Goal: Task Accomplishment & Management: Use online tool/utility

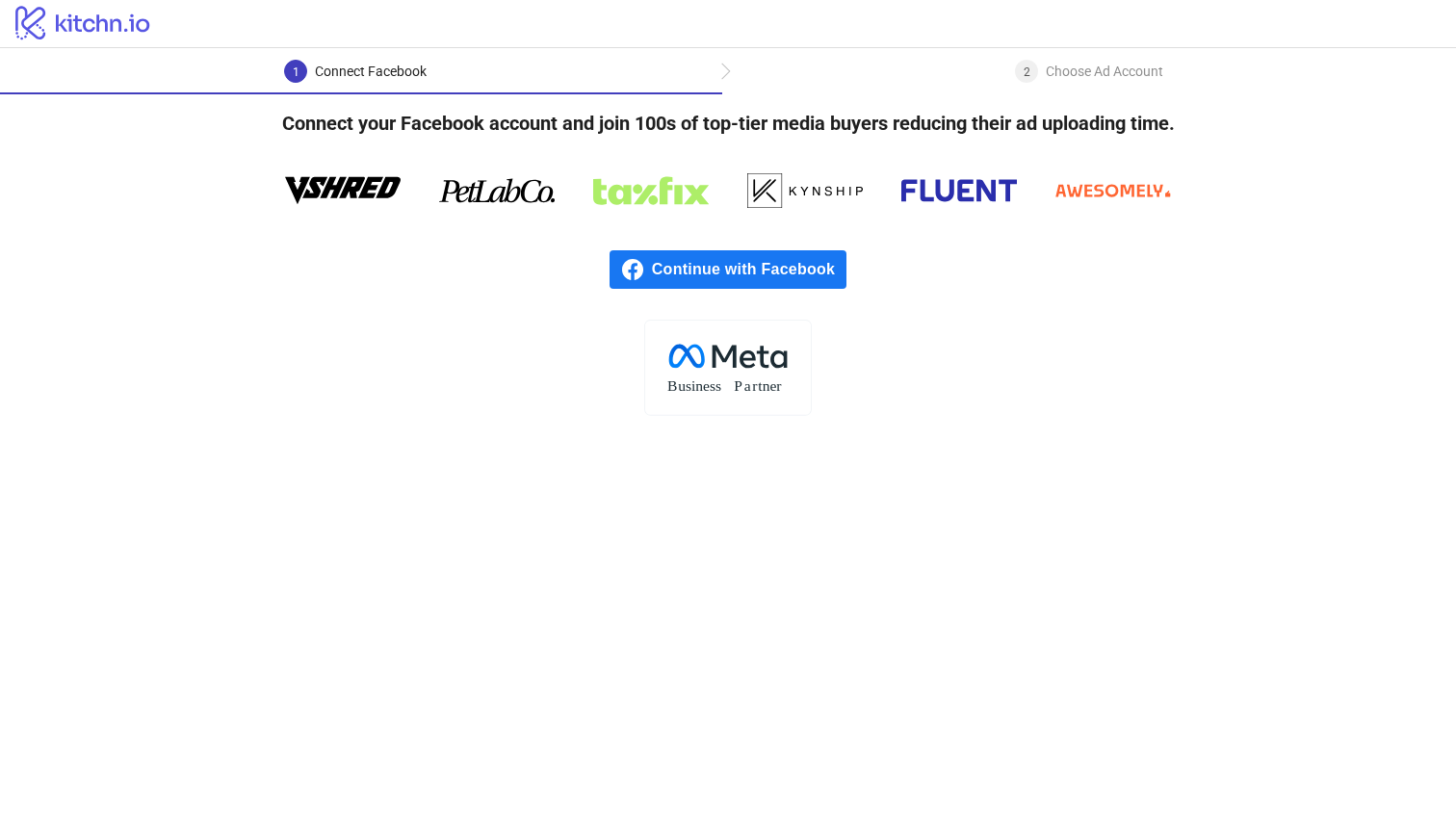
click at [726, 73] on div "2 Choose Ad Account" at bounding box center [1089, 76] width 734 height 35
click at [684, 271] on span "Continue with Facebook" at bounding box center [749, 269] width 195 height 39
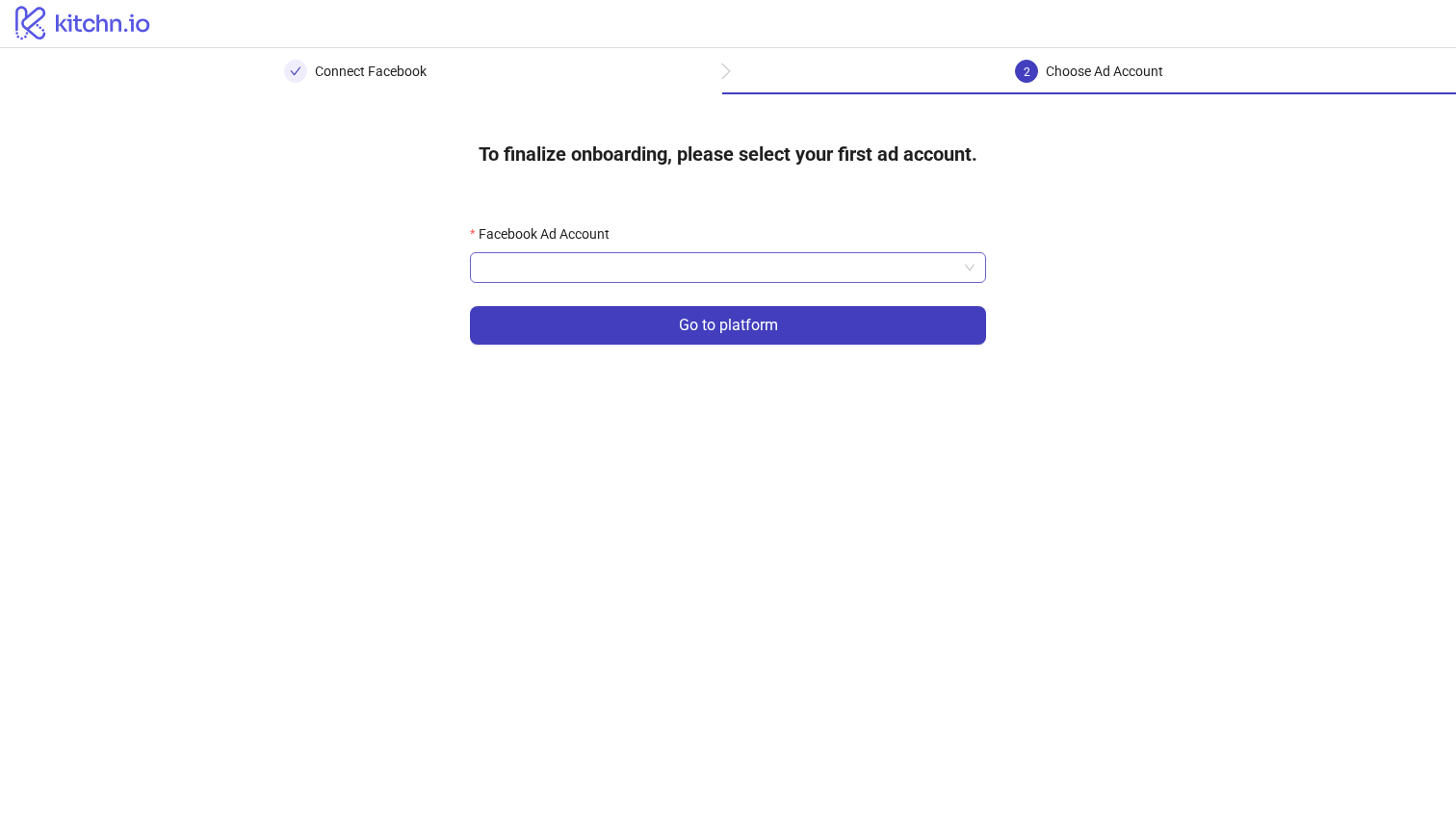
click at [736, 271] on input "Facebook Ad Account" at bounding box center [719, 267] width 476 height 29
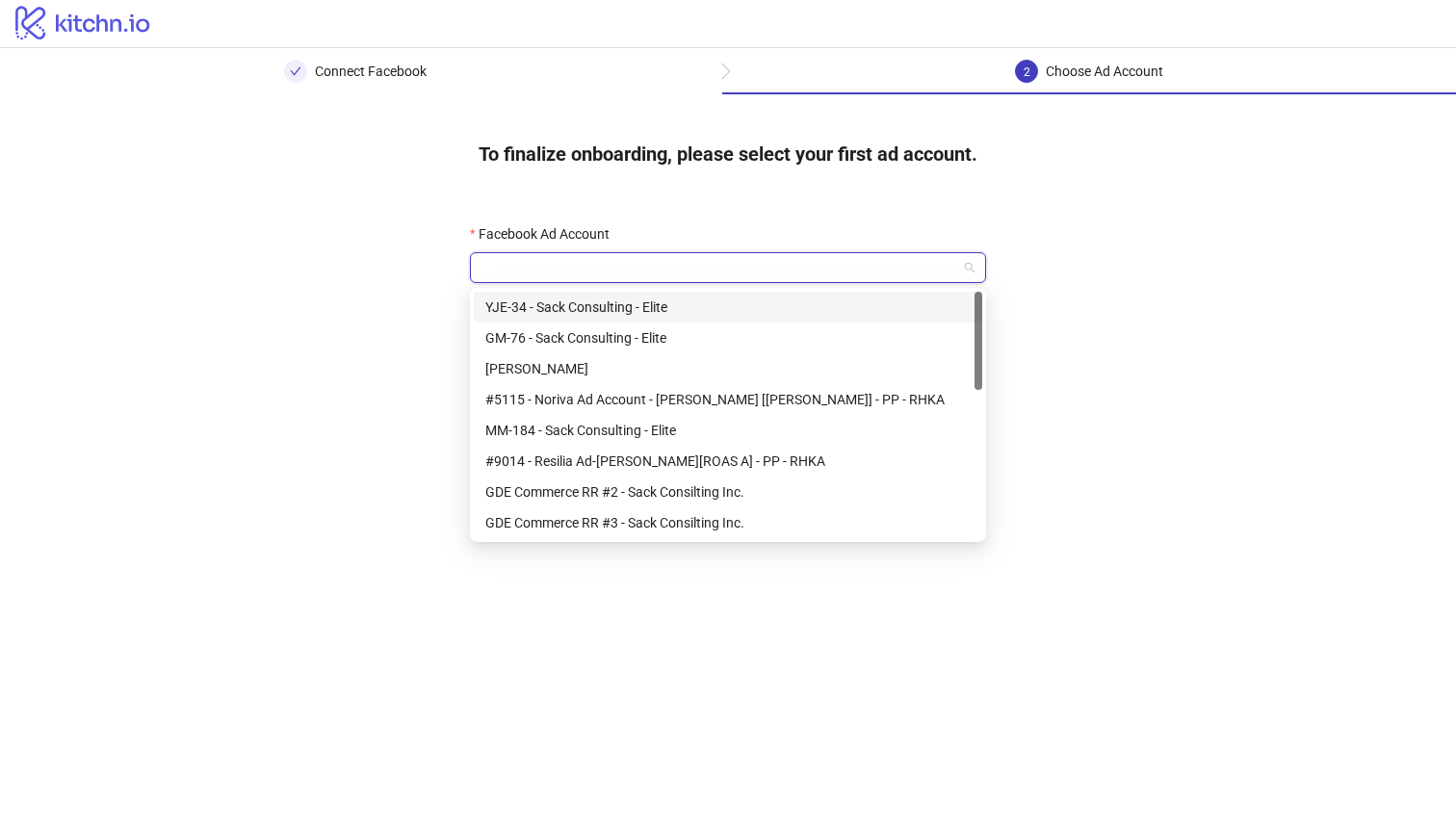
click at [620, 308] on div "YJE-34 - Sack Consulting - Elite" at bounding box center [728, 307] width 486 height 21
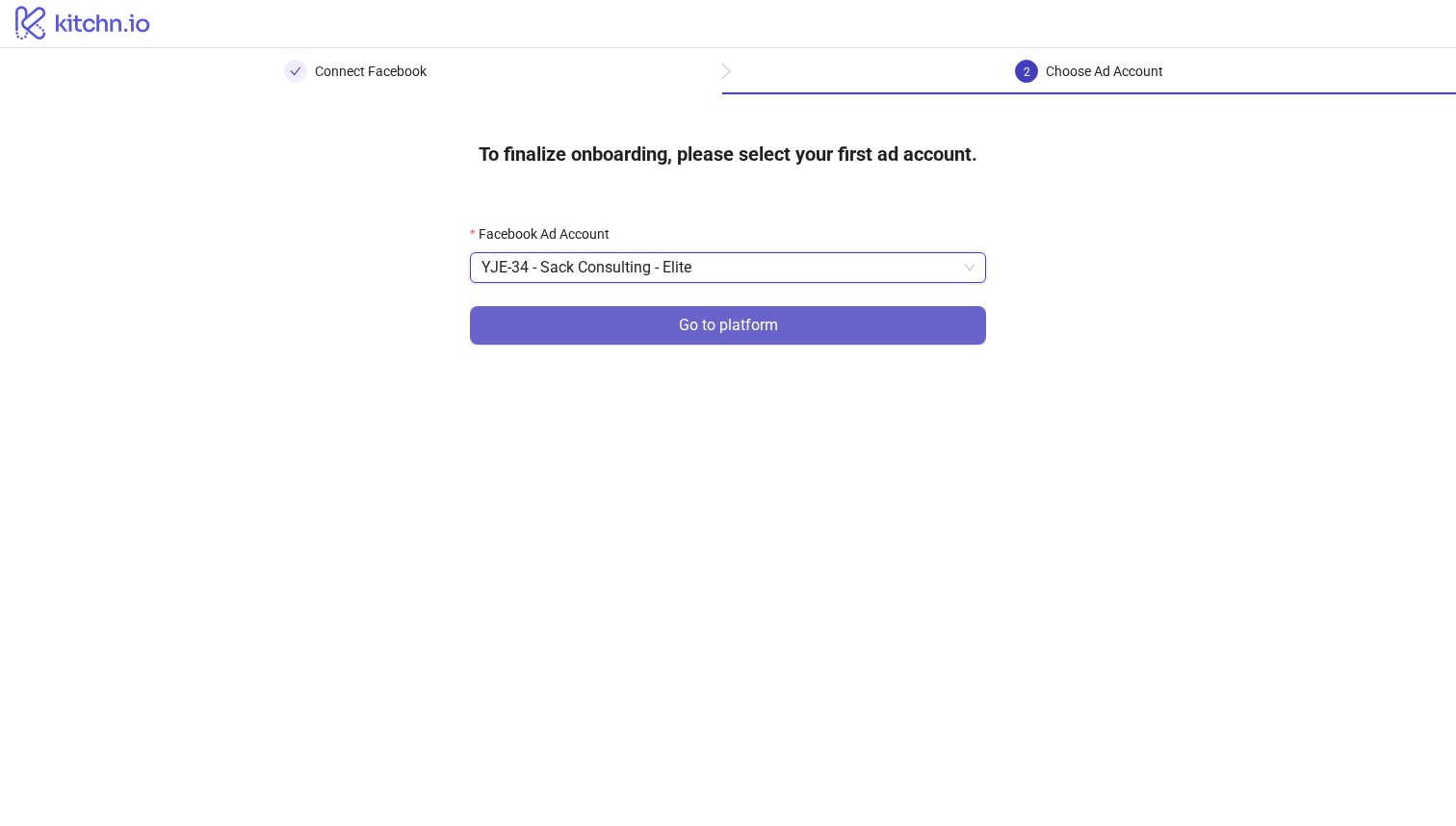
click at [655, 336] on button "Go to platform" at bounding box center [728, 325] width 516 height 39
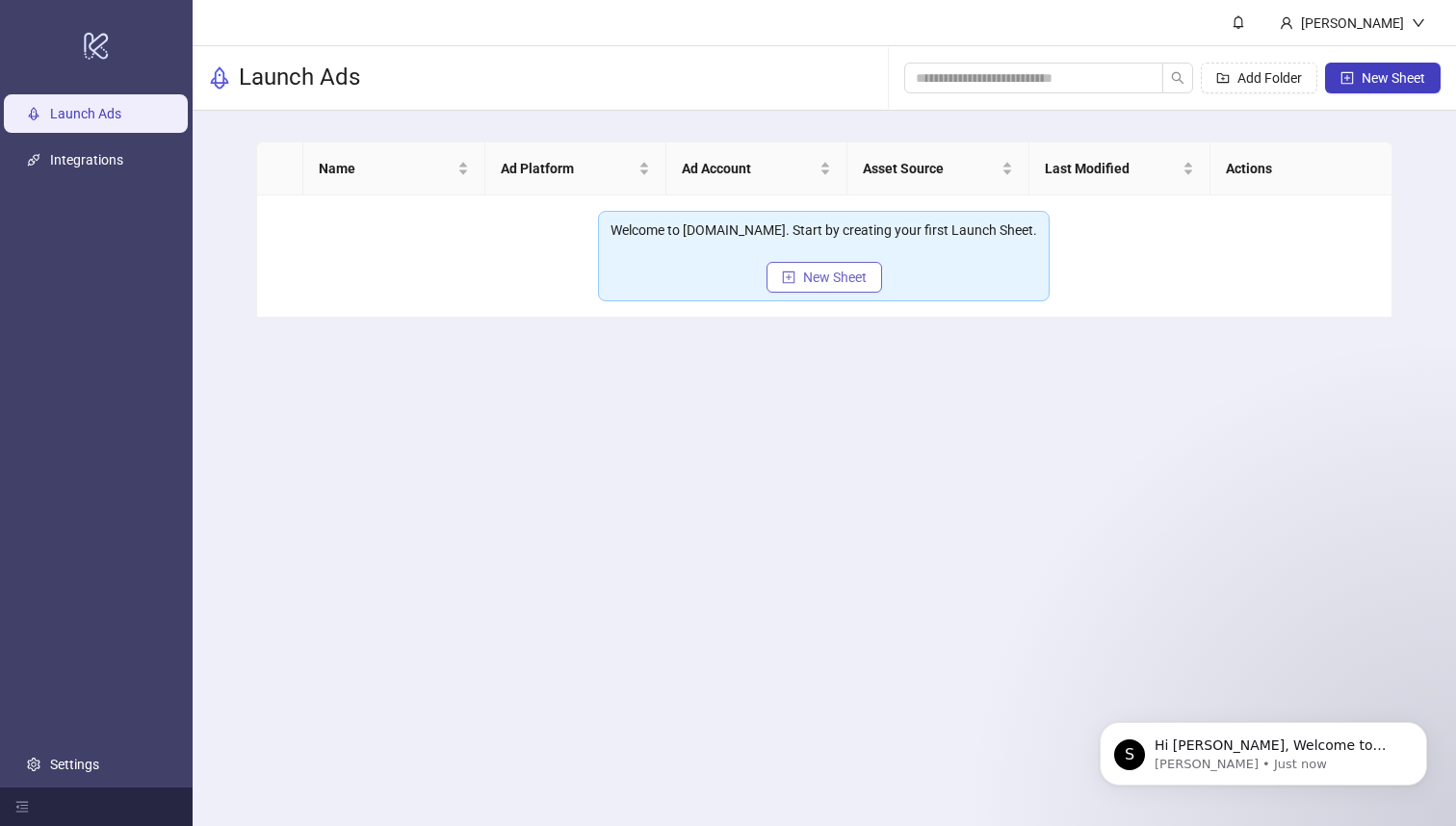
click at [852, 274] on span "New Sheet" at bounding box center [835, 278] width 64 height 16
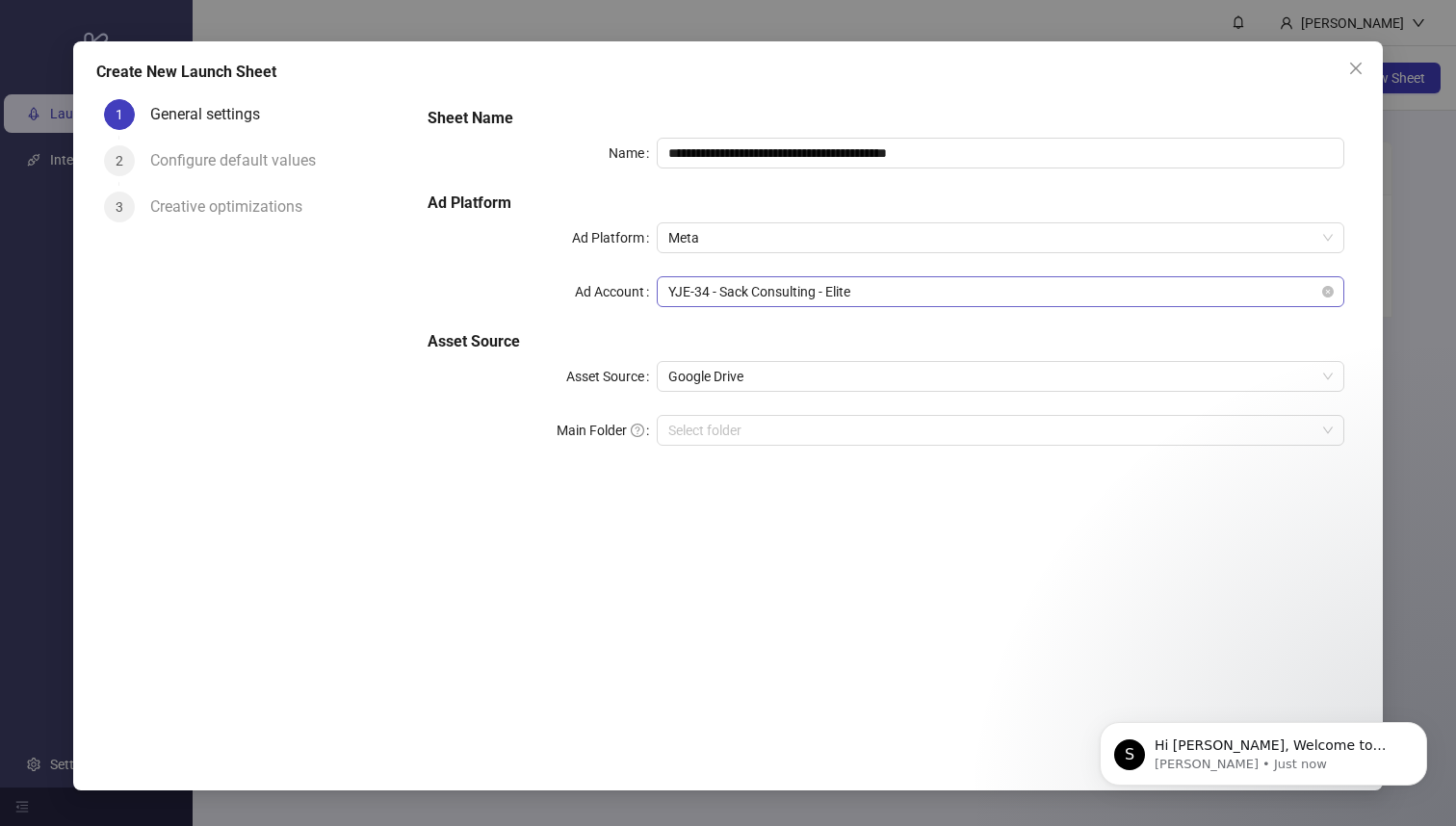
click at [887, 284] on span "YJE-34 - Sack Consulting - Elite" at bounding box center [1000, 291] width 664 height 29
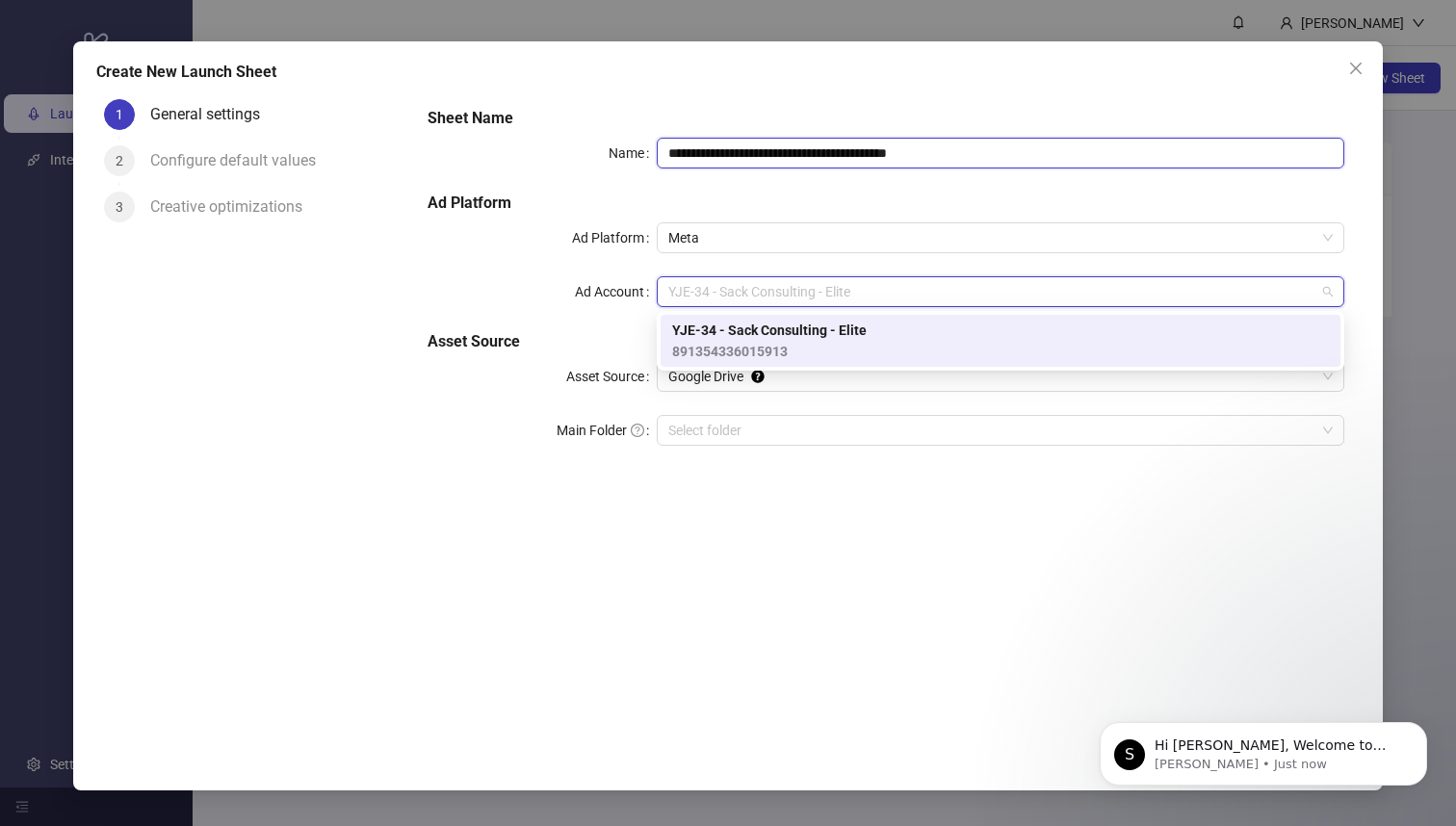
click at [974, 154] on input "**********" at bounding box center [1000, 153] width 687 height 31
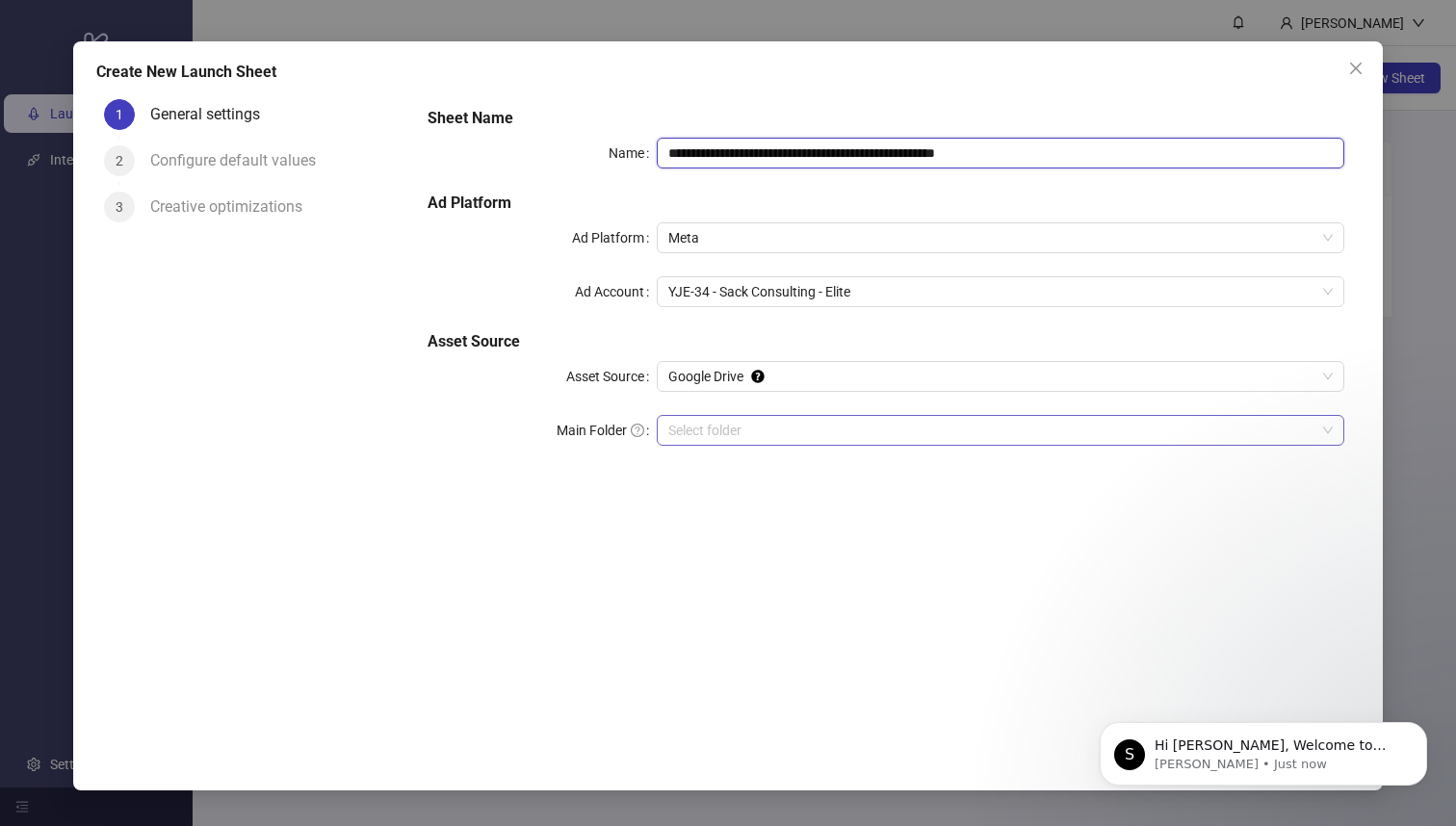
type input "**********"
click at [892, 427] on input "Main Folder" at bounding box center [992, 430] width 648 height 29
click at [851, 375] on span "Google Drive" at bounding box center [1000, 376] width 664 height 29
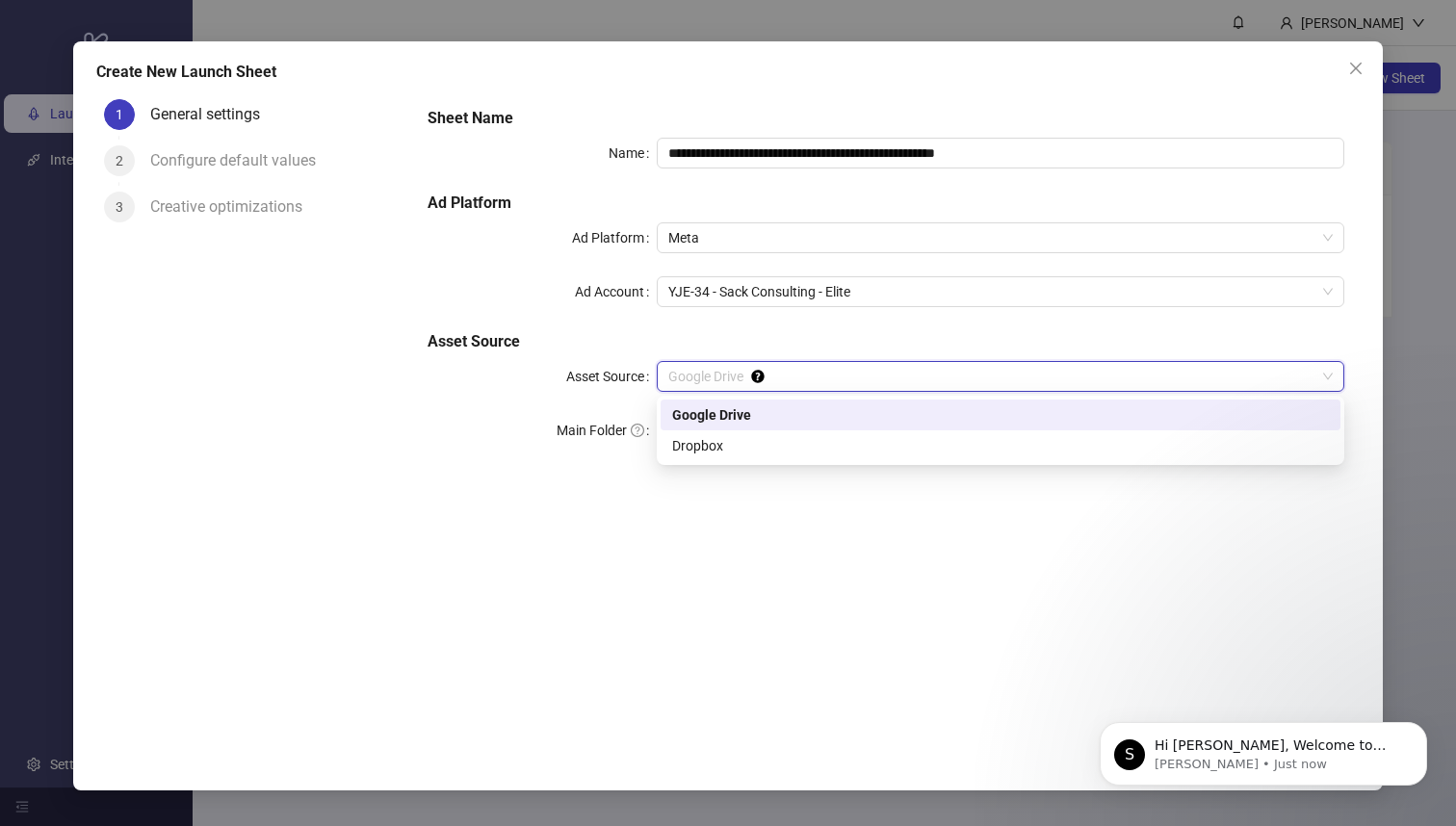
click at [850, 375] on span "Google Drive" at bounding box center [1000, 376] width 664 height 29
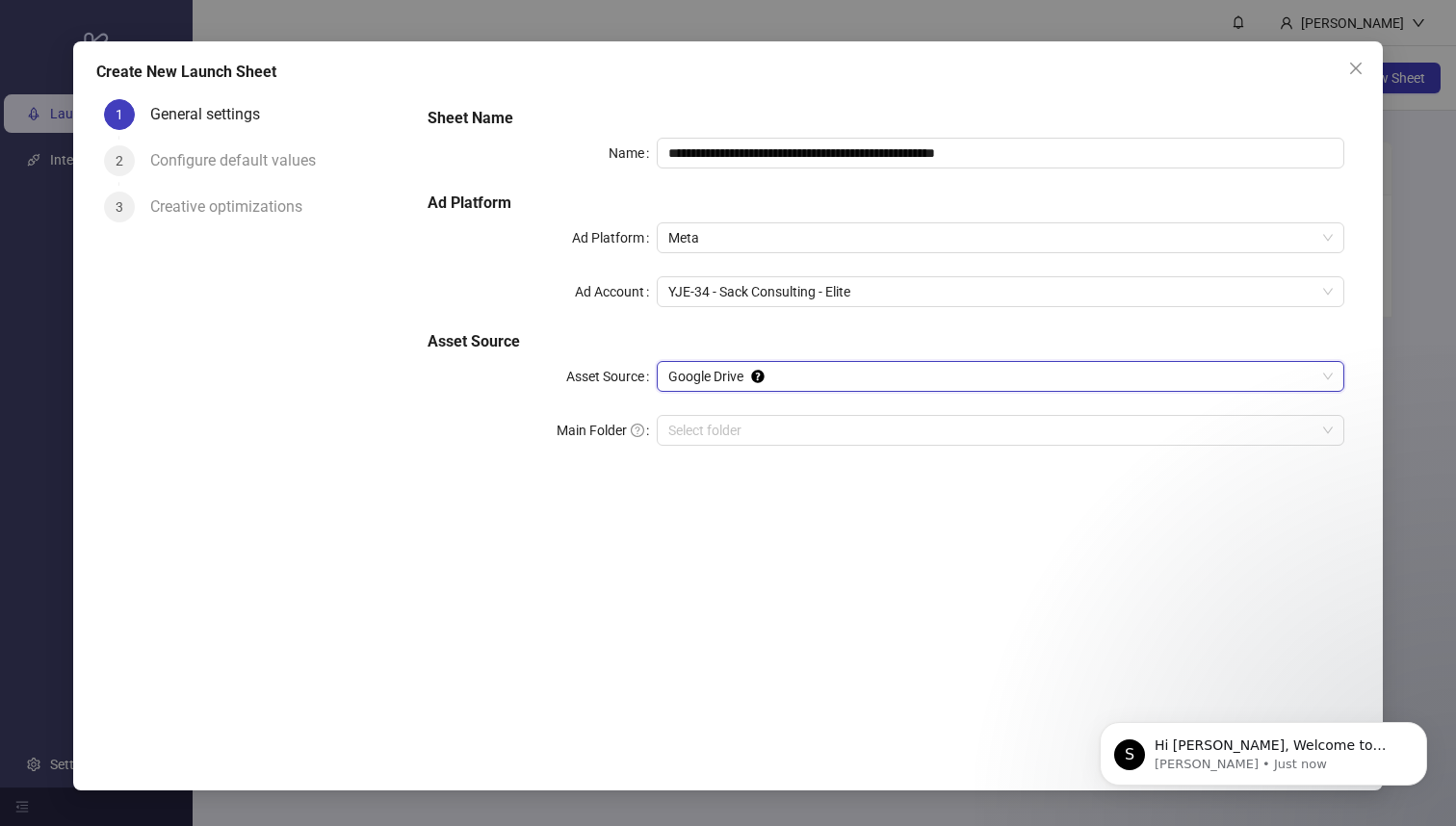
click at [960, 509] on div "**********" at bounding box center [886, 410] width 948 height 637
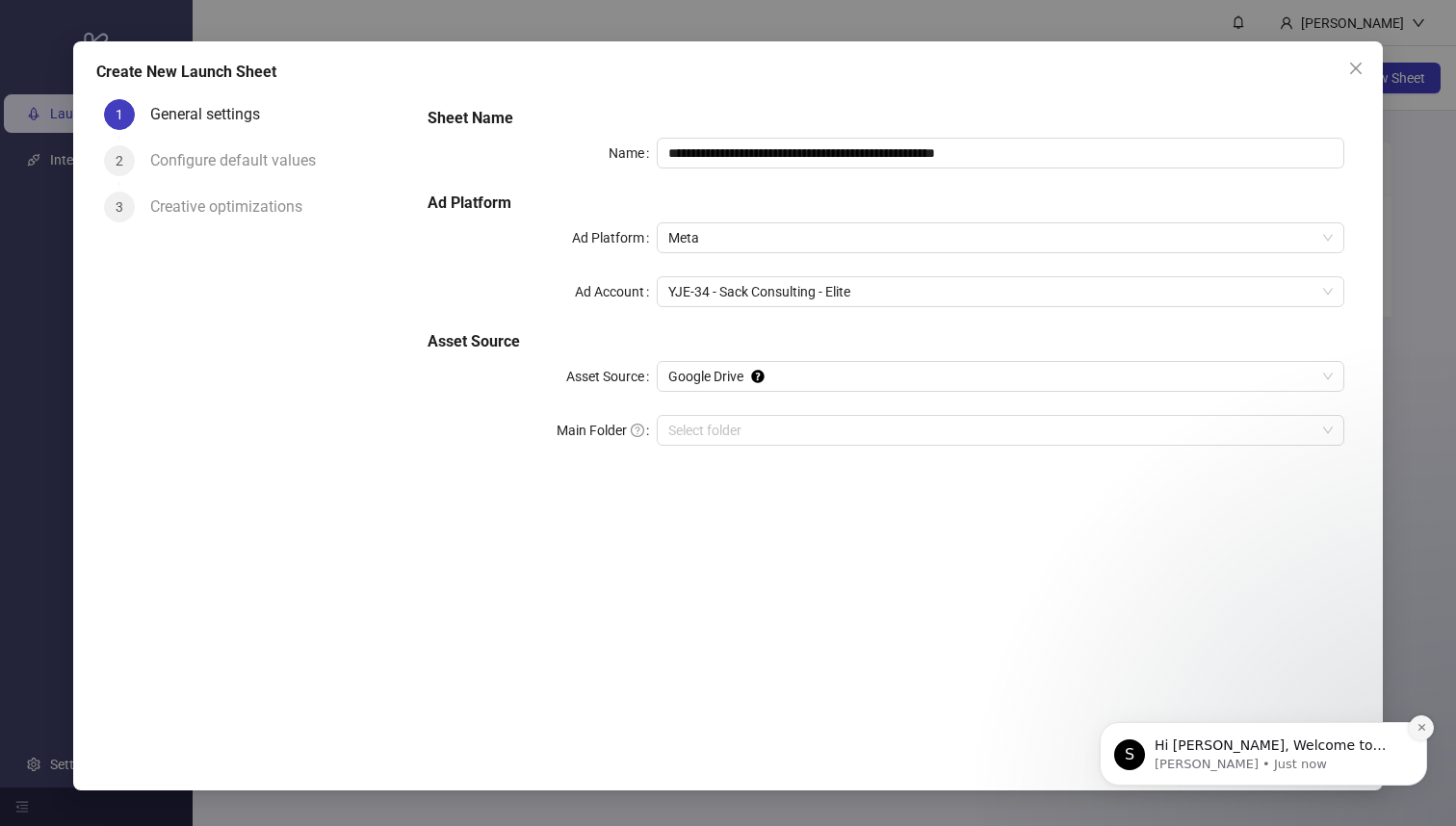
click at [1416, 725] on icon "Dismiss notification" at bounding box center [1421, 727] width 11 height 11
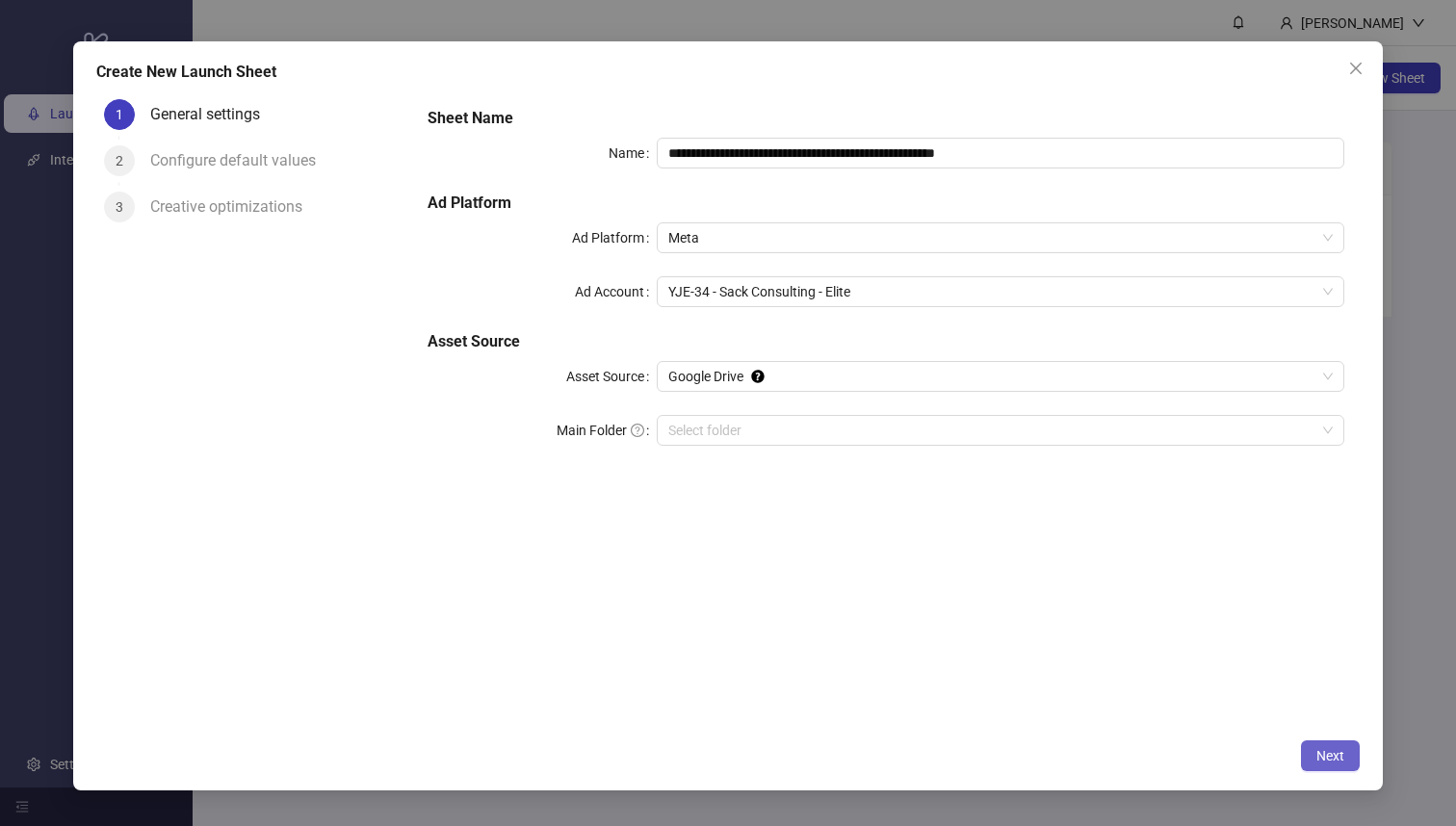
click at [1328, 761] on span "Next" at bounding box center [1331, 756] width 28 height 16
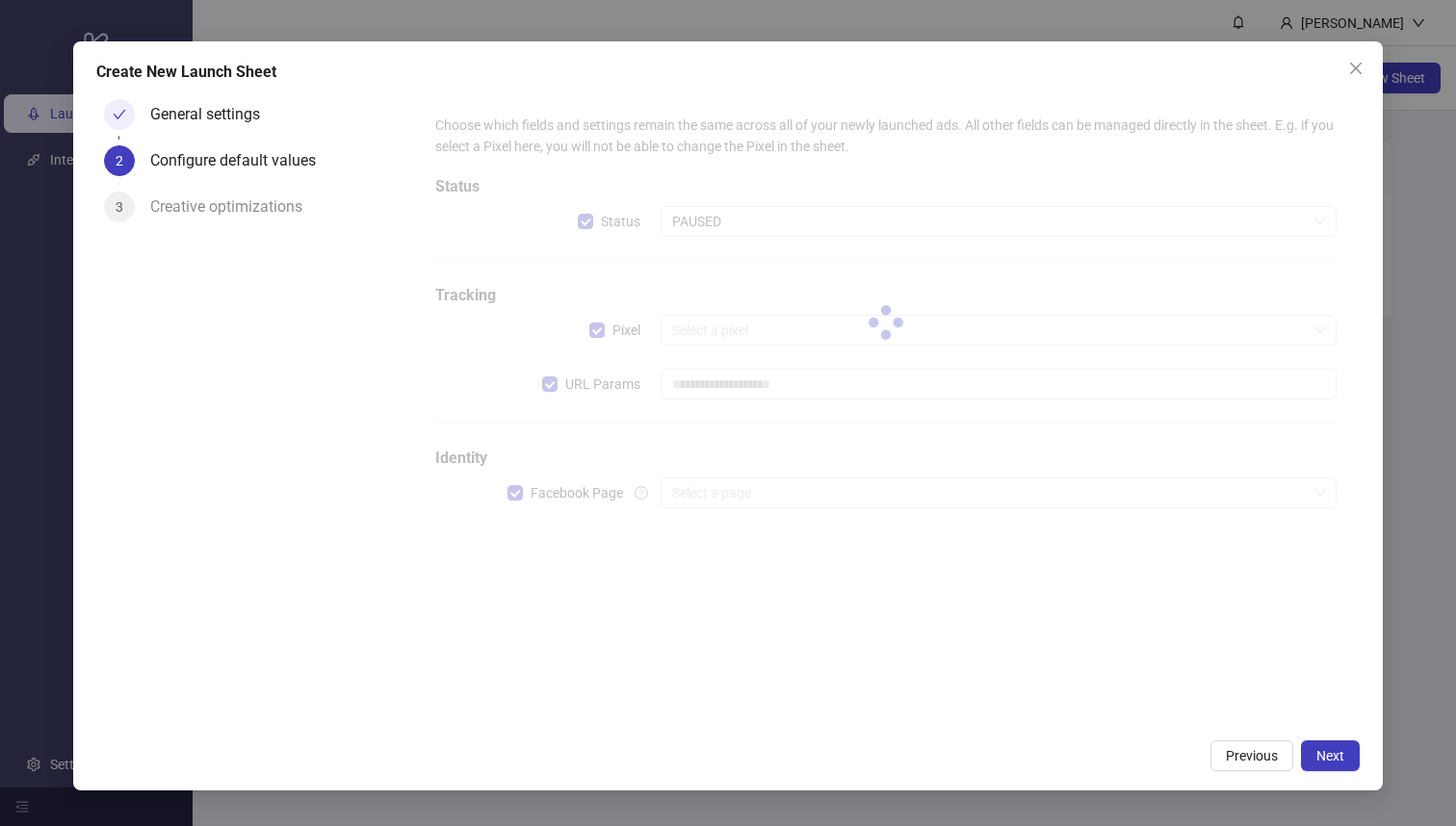
type input "**********"
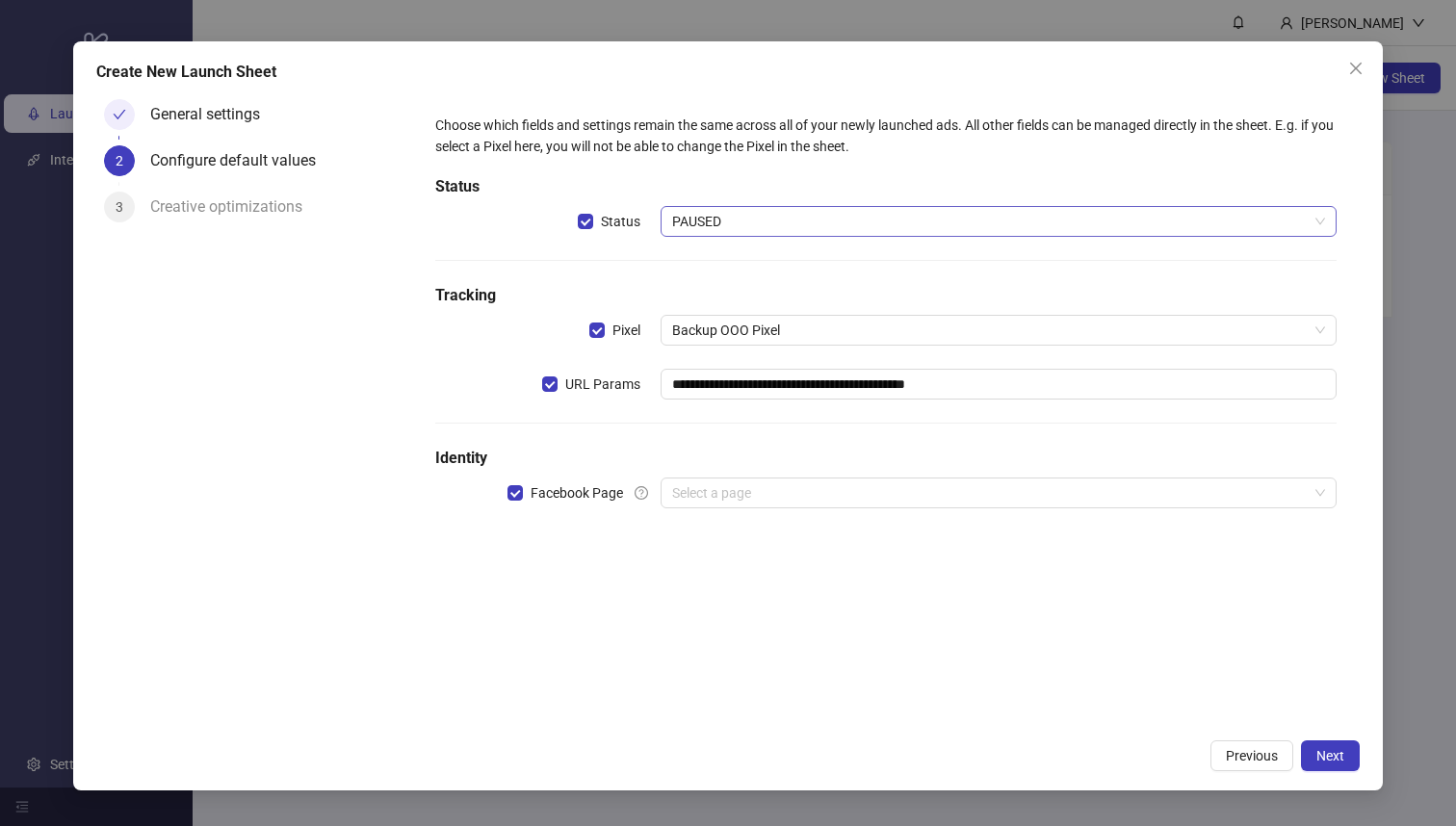
click at [773, 221] on span "PAUSED" at bounding box center [998, 220] width 653 height 29
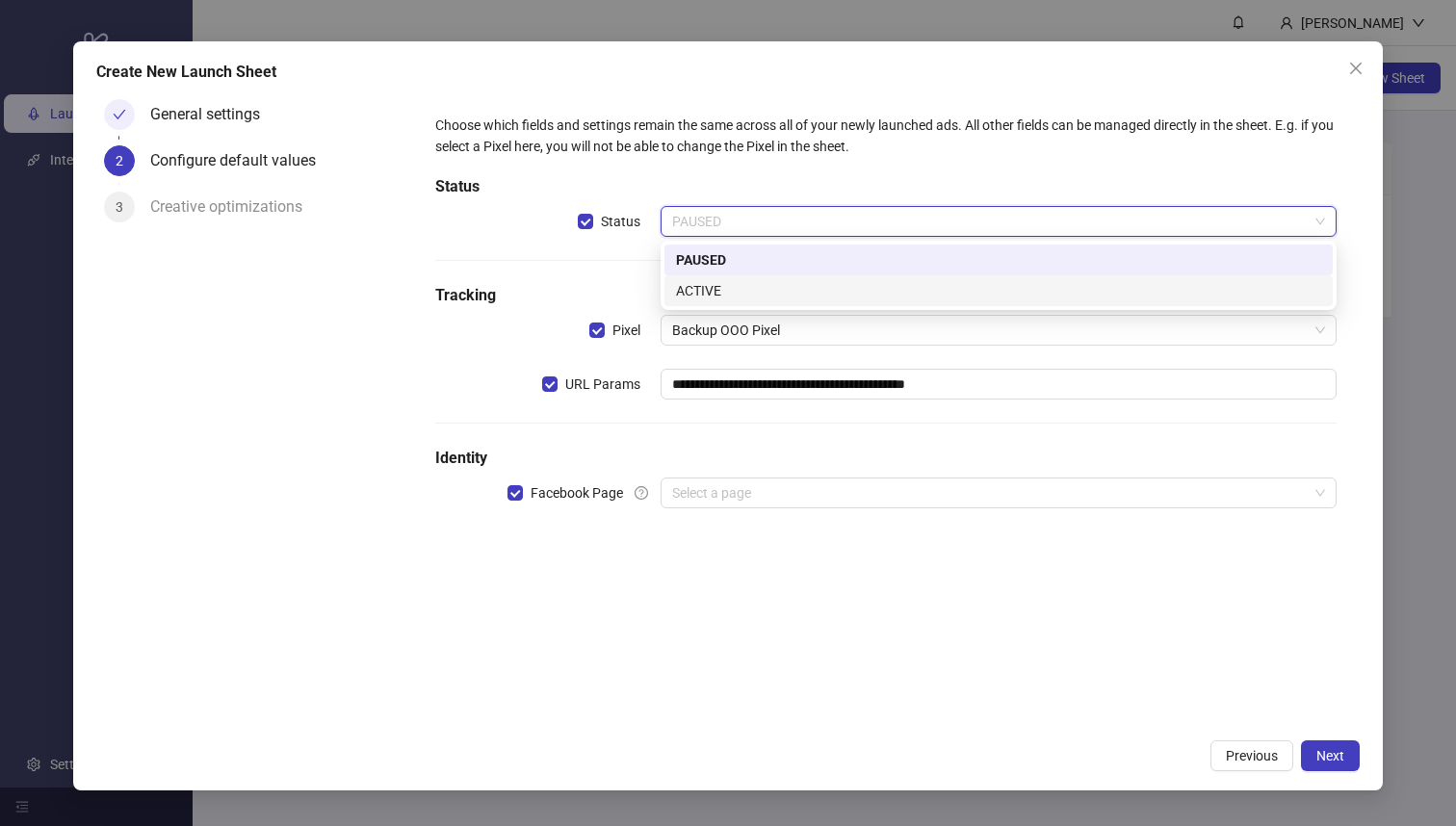
click at [755, 284] on div "ACTIVE" at bounding box center [999, 290] width 646 height 21
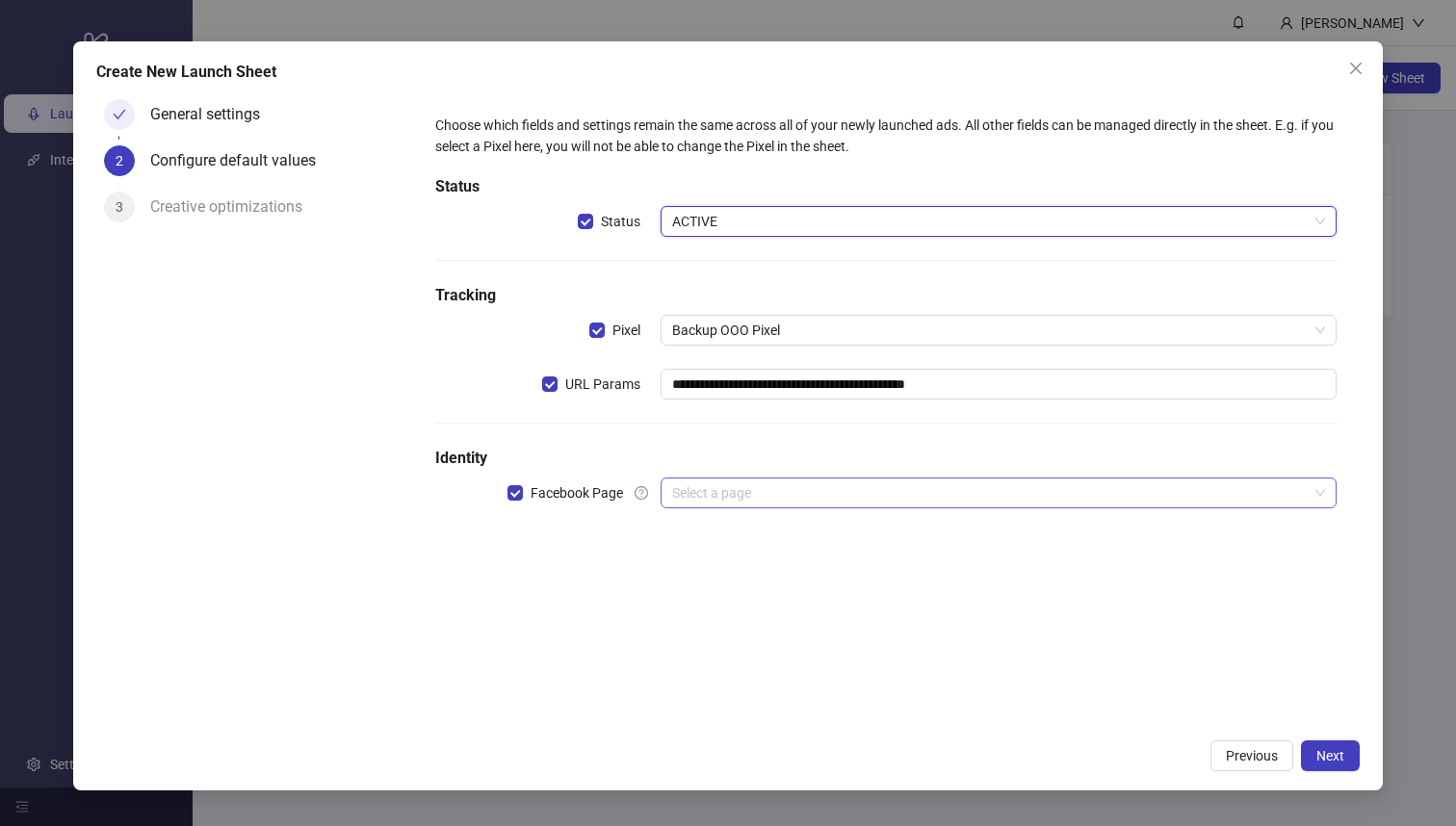
click at [747, 491] on input "search" at bounding box center [990, 492] width 636 height 29
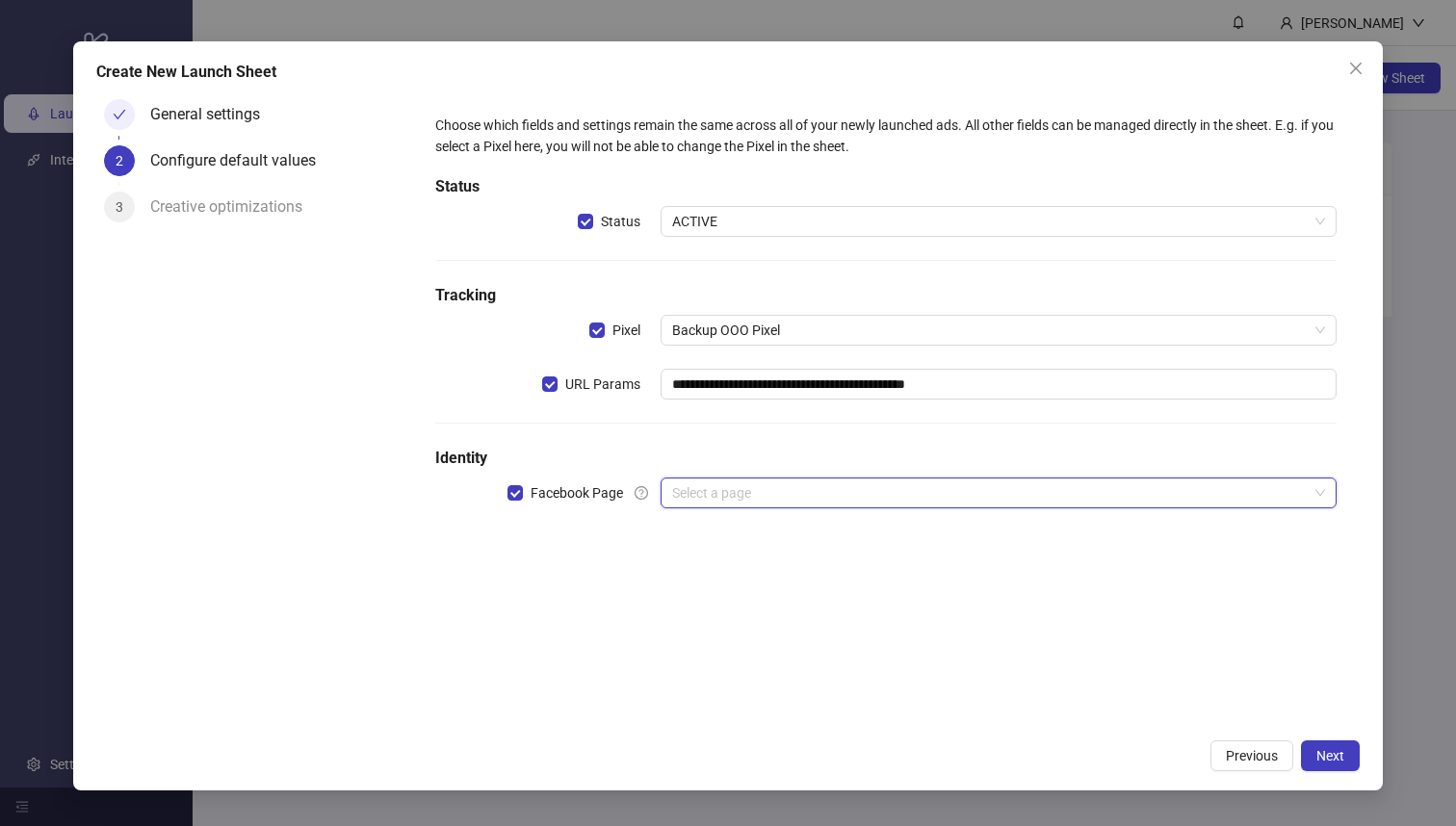
click at [774, 451] on h5 "Identity" at bounding box center [886, 458] width 903 height 23
click at [1342, 750] on span "Next" at bounding box center [1331, 756] width 28 height 16
click at [999, 493] on input "search" at bounding box center [990, 492] width 636 height 29
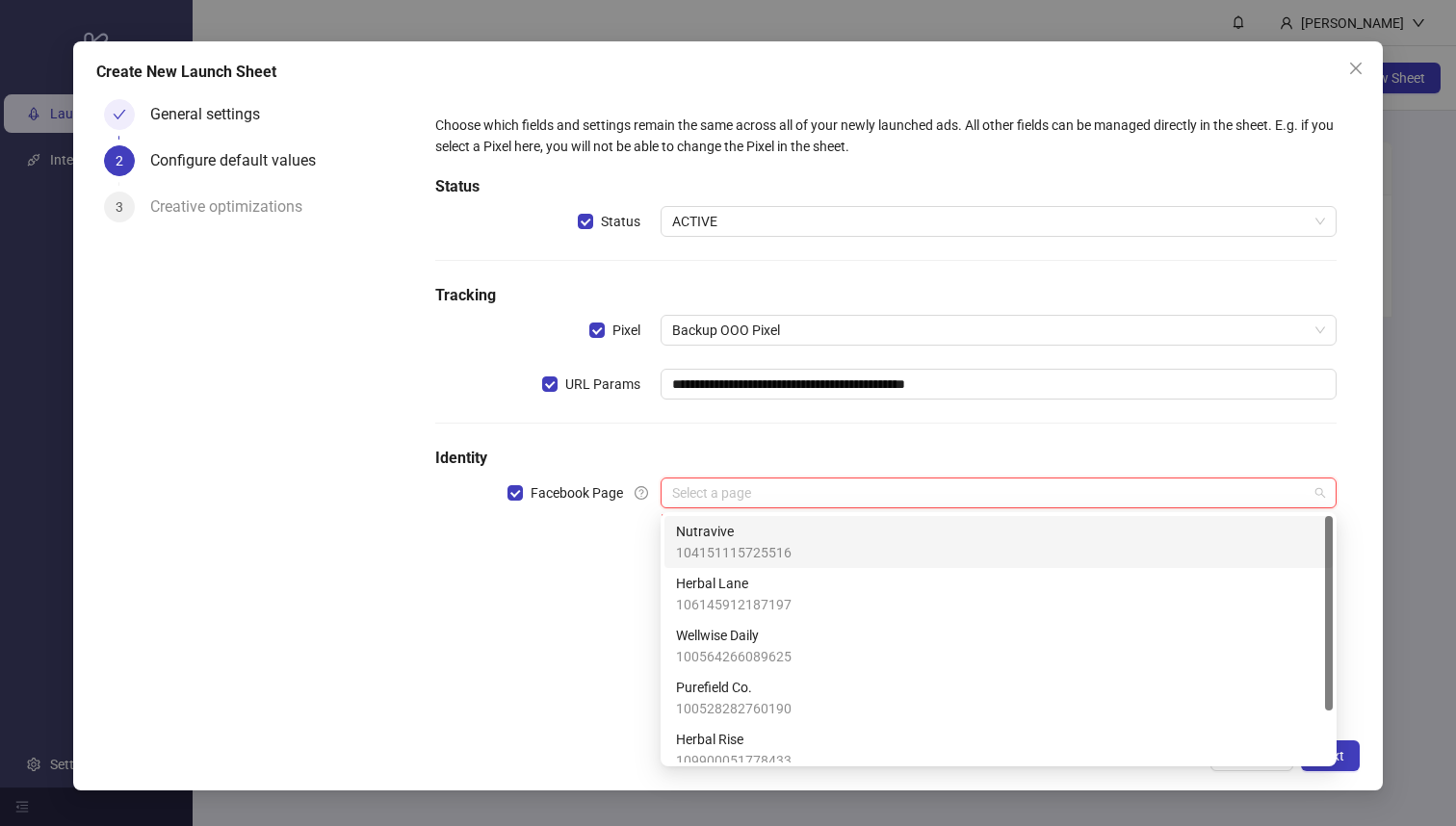
click at [876, 538] on div "Nutravive 104151115725516" at bounding box center [999, 542] width 646 height 43
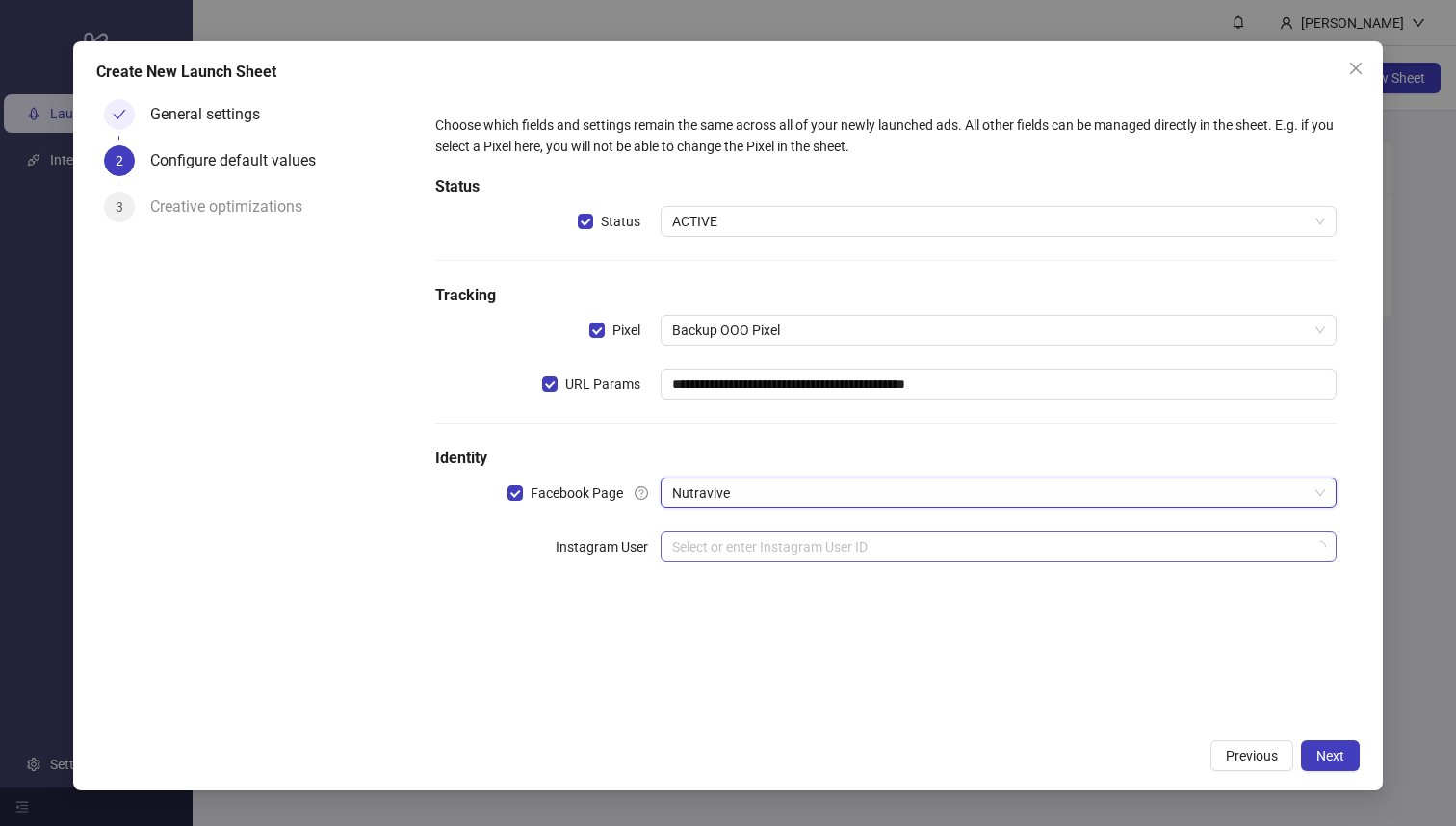
click at [1108, 554] on input "search" at bounding box center [990, 546] width 636 height 29
click at [1122, 523] on div "**********" at bounding box center [887, 350] width 918 height 486
click at [1319, 756] on span "Next" at bounding box center [1331, 756] width 28 height 16
click at [968, 547] on input "search" at bounding box center [990, 546] width 636 height 29
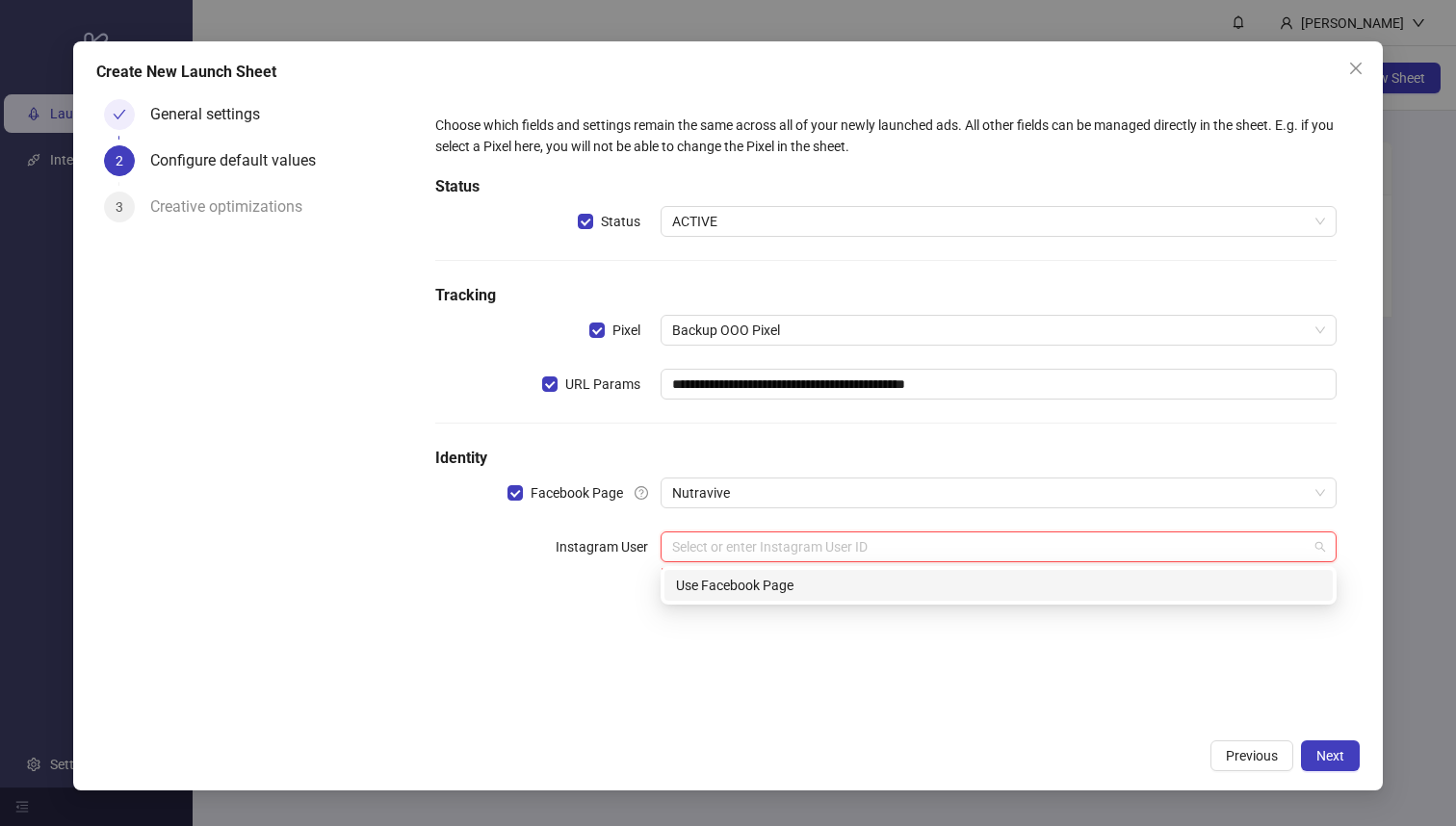
click at [901, 598] on div "Use Facebook Page" at bounding box center [998, 585] width 668 height 31
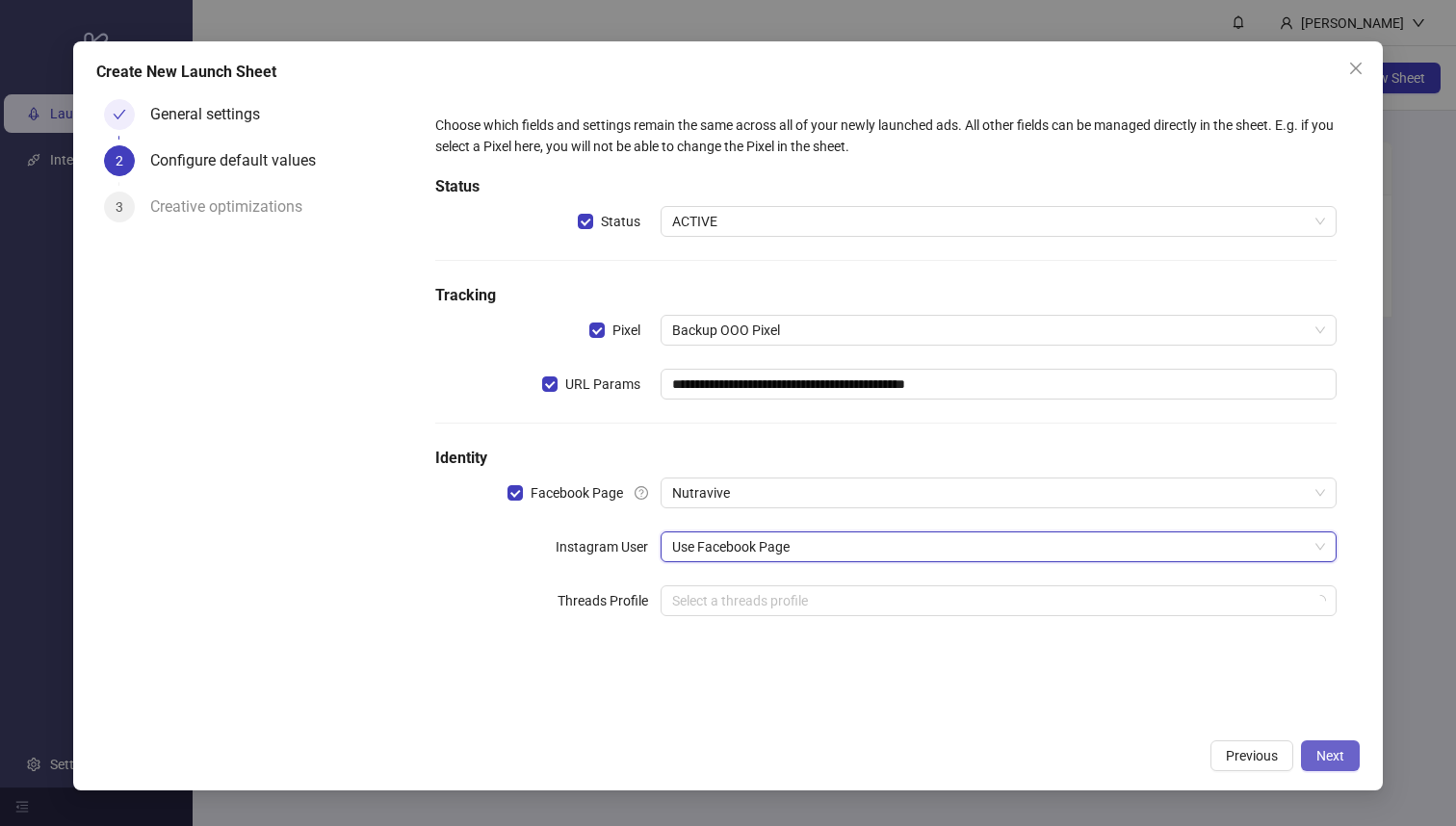
click at [1330, 760] on span "Next" at bounding box center [1331, 756] width 28 height 16
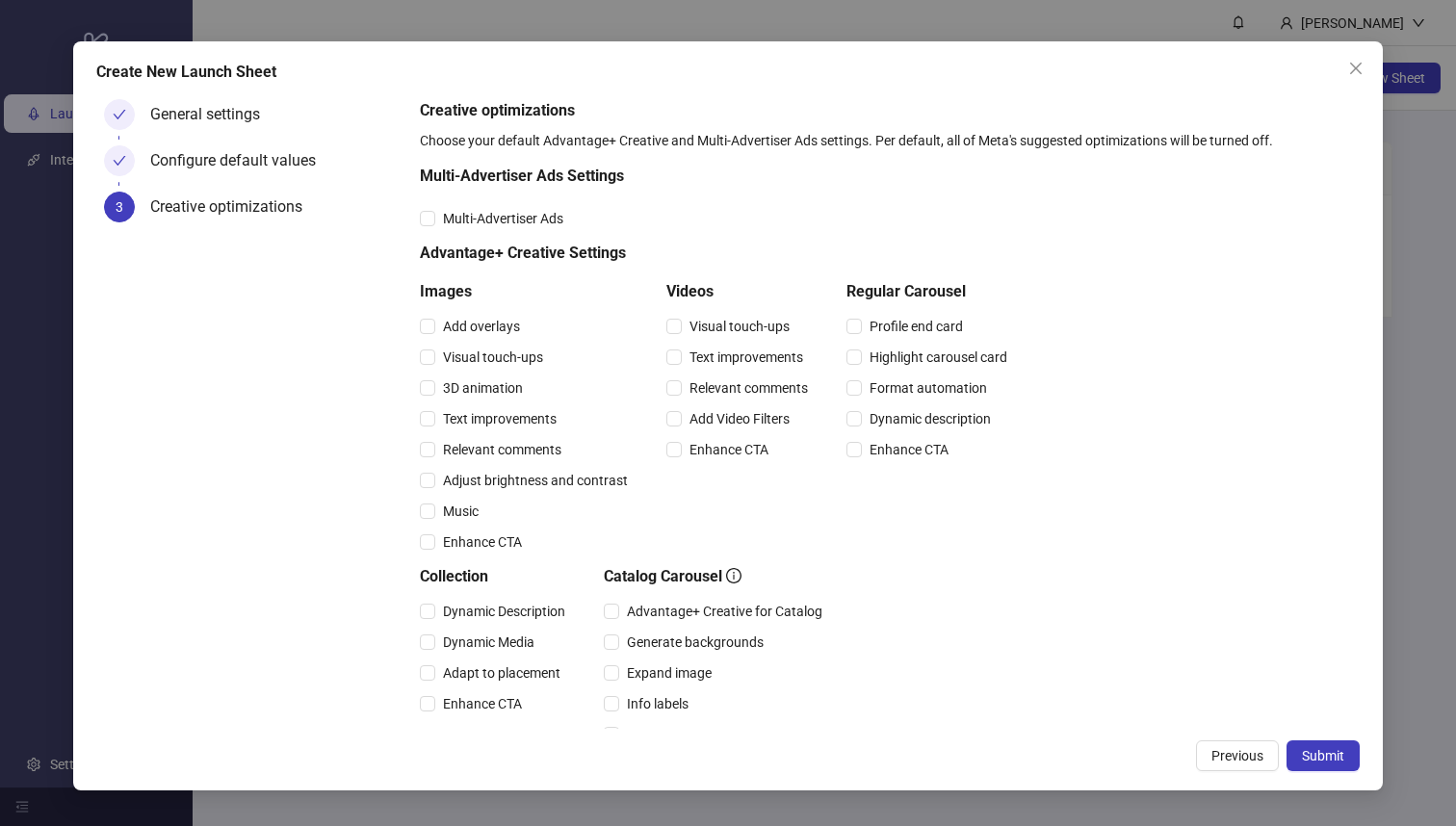
scroll to position [160, 0]
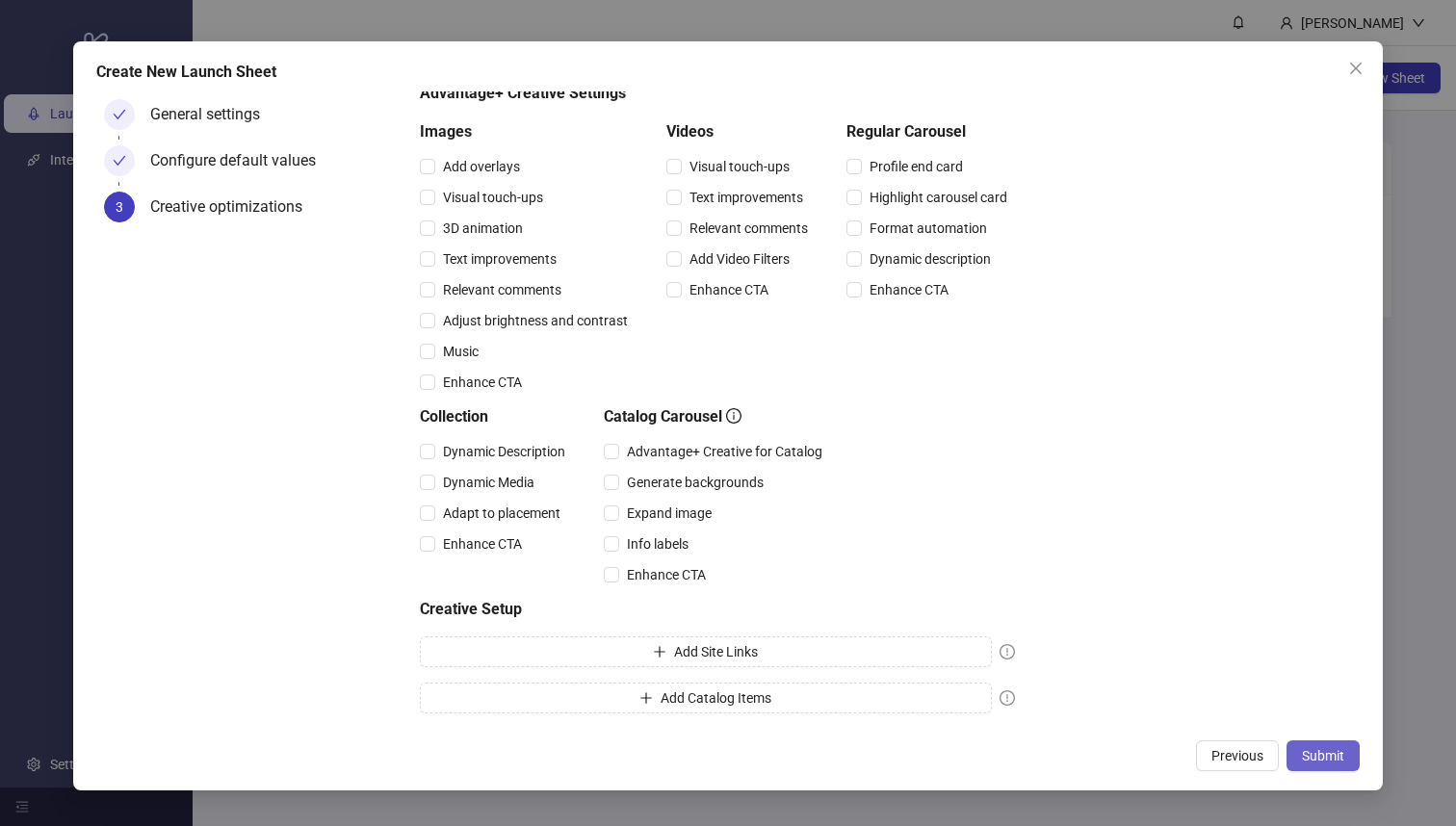
click at [1323, 759] on span "Submit" at bounding box center [1323, 756] width 43 height 16
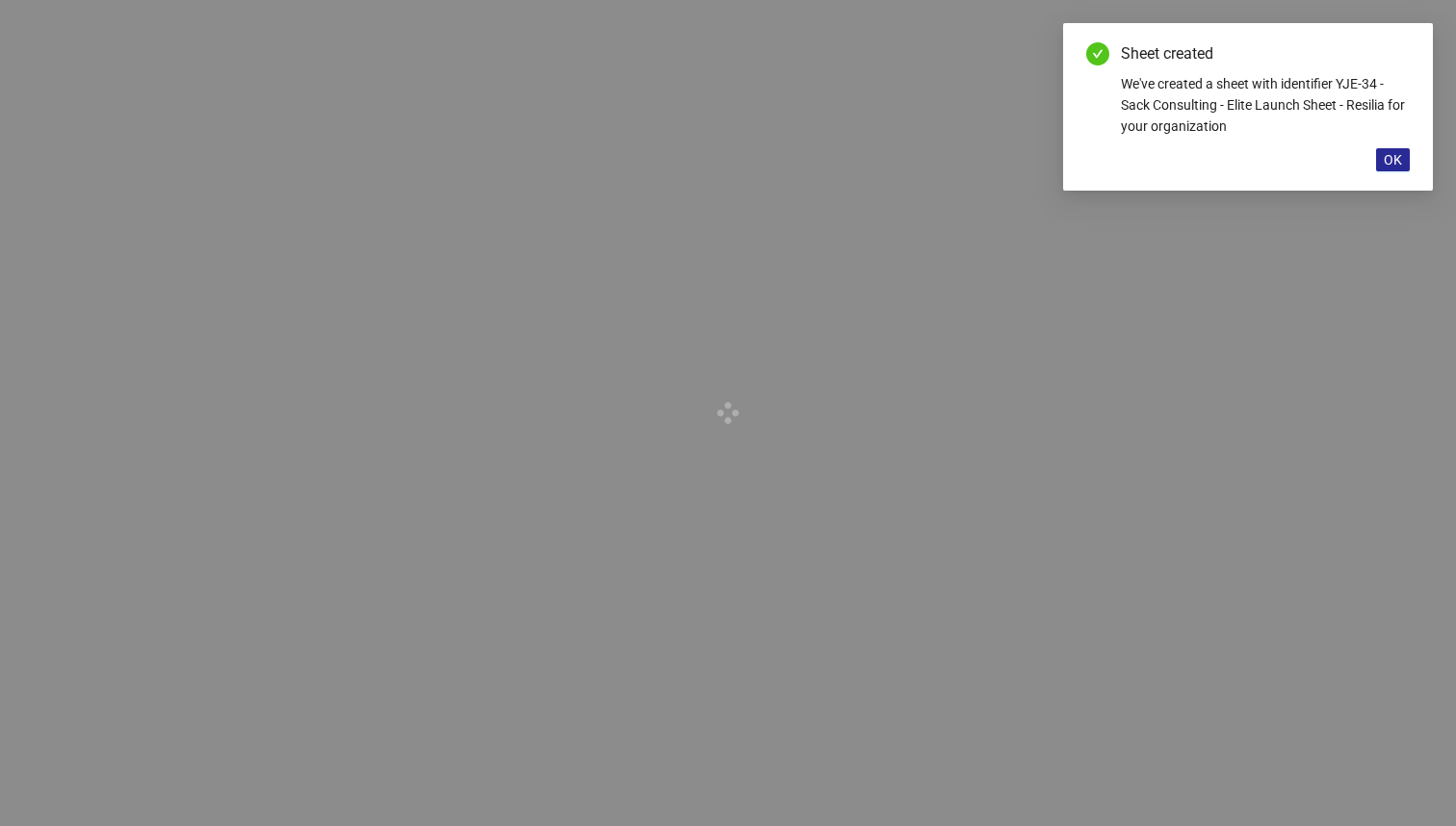
click at [1392, 166] on span "OK" at bounding box center [1392, 160] width 18 height 16
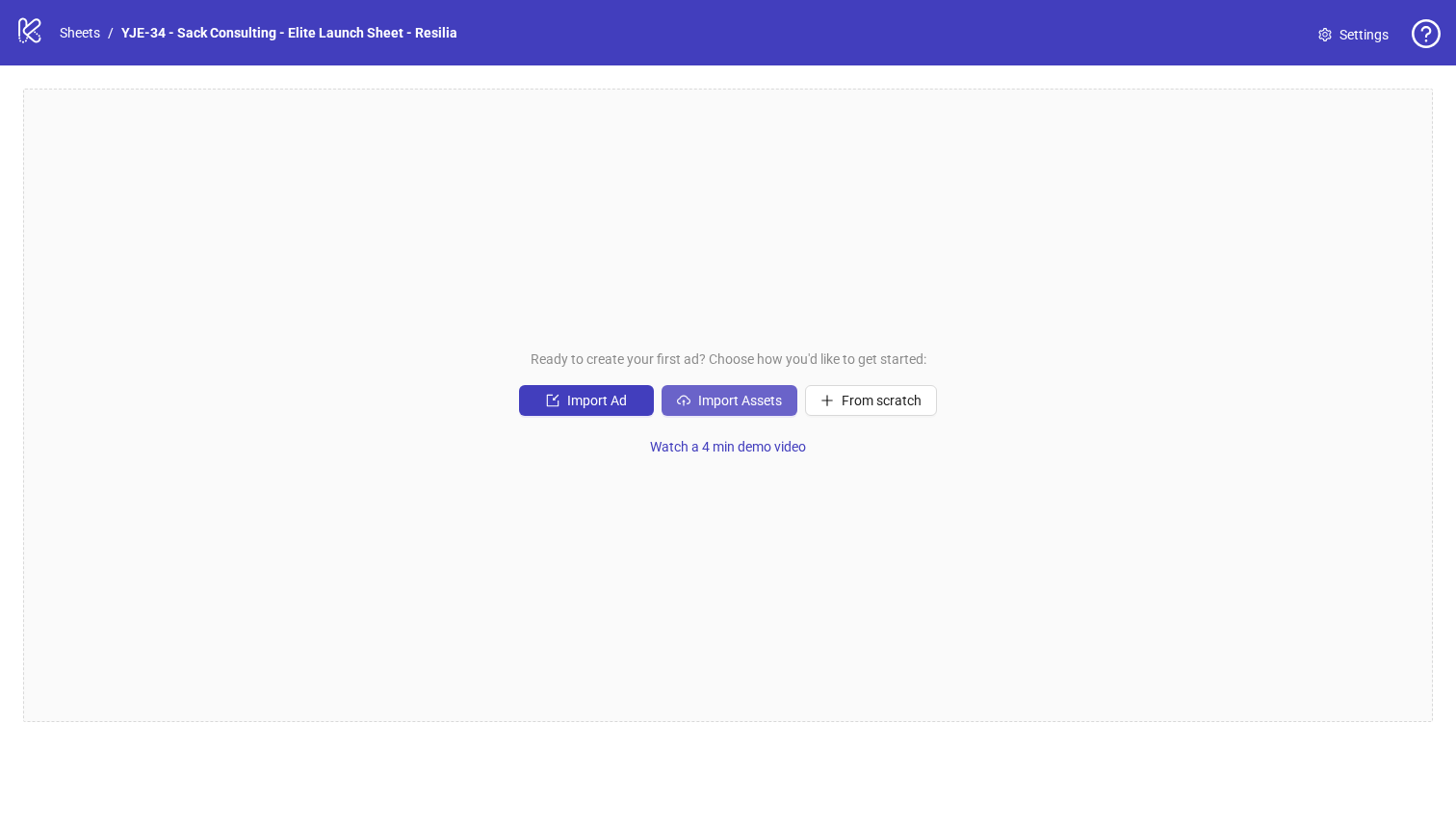
click at [769, 397] on span "Import Assets" at bounding box center [740, 401] width 83 height 16
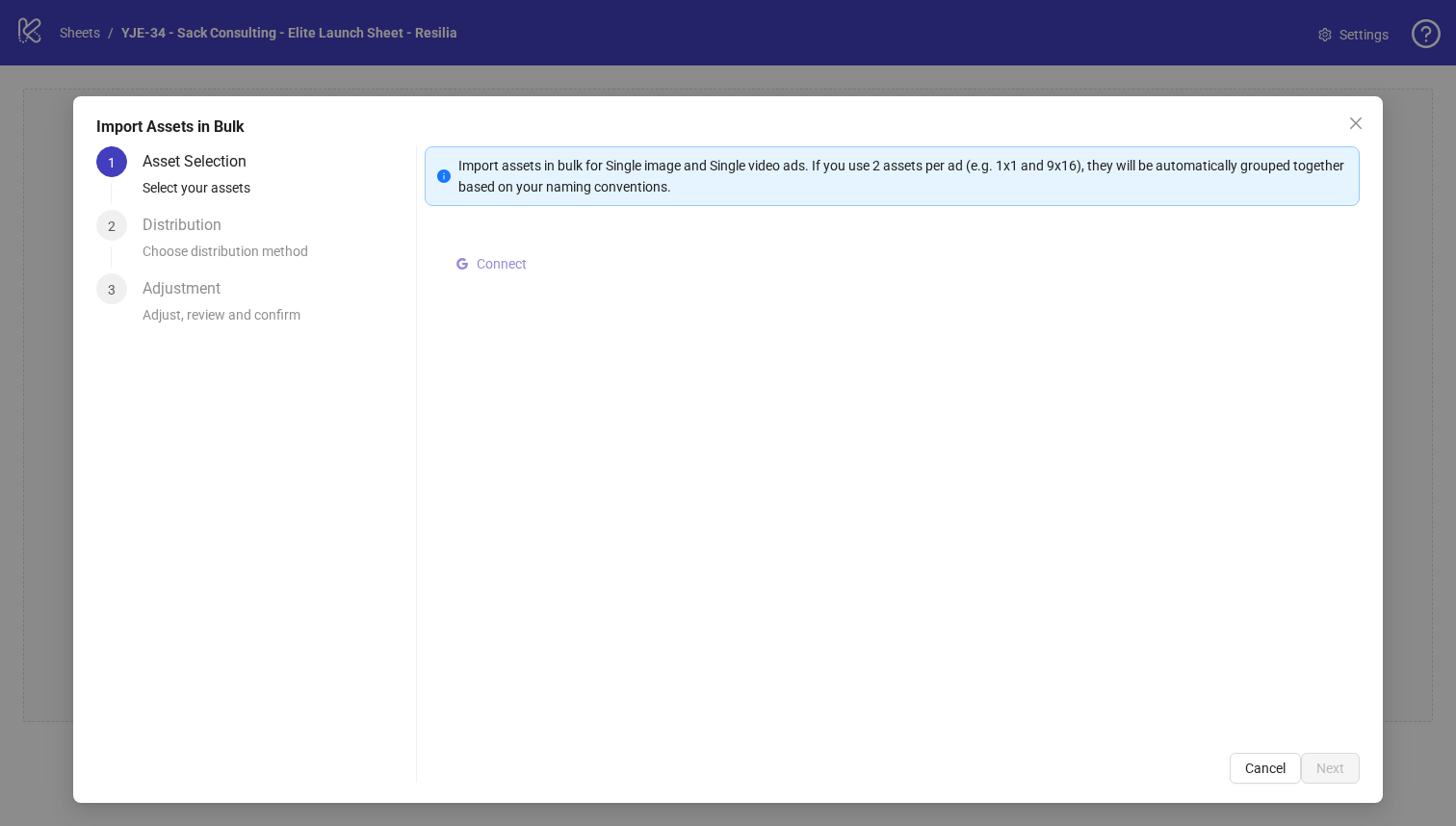
click at [483, 263] on span "Connect" at bounding box center [502, 264] width 50 height 16
click at [514, 263] on span "Select multiple assets to import" at bounding box center [577, 268] width 186 height 16
